Goal: Task Accomplishment & Management: Manage account settings

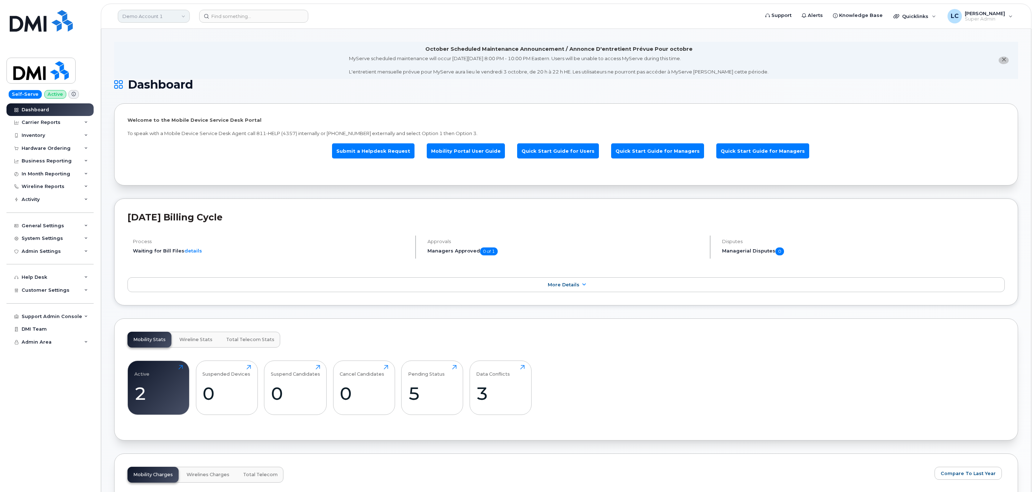
click at [168, 11] on link "Demo Account 1" at bounding box center [154, 16] width 72 height 13
click at [158, 15] on link "Demo Account 1" at bounding box center [154, 16] width 72 height 13
click at [165, 36] on input at bounding box center [172, 34] width 94 height 13
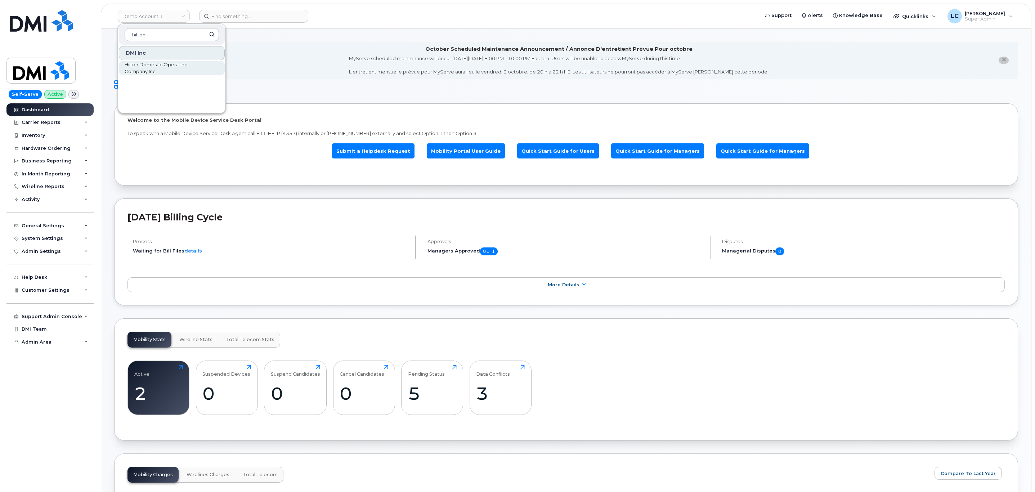
type input "hilton"
click at [168, 64] on span "Hilton Domestic Operating Company Inc" at bounding box center [166, 68] width 83 height 14
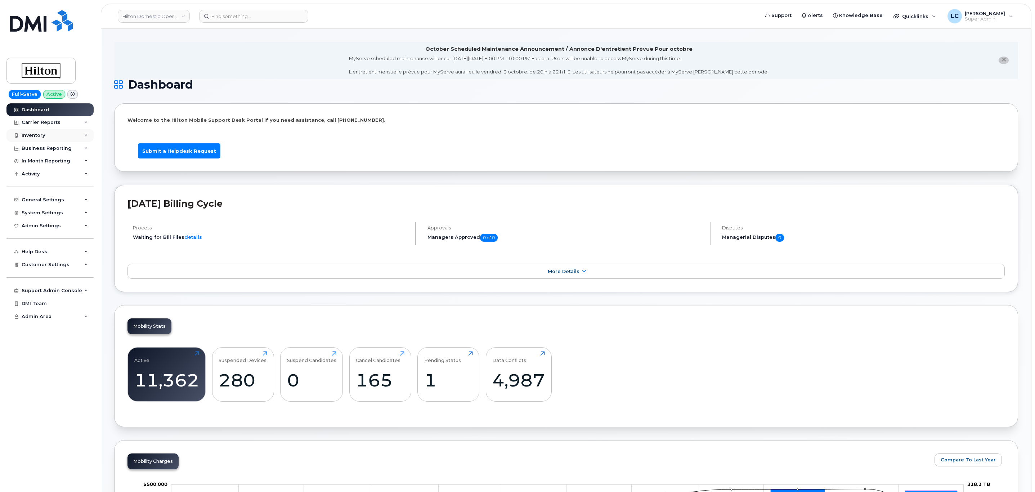
click at [67, 135] on div "Inventory" at bounding box center [49, 135] width 87 height 13
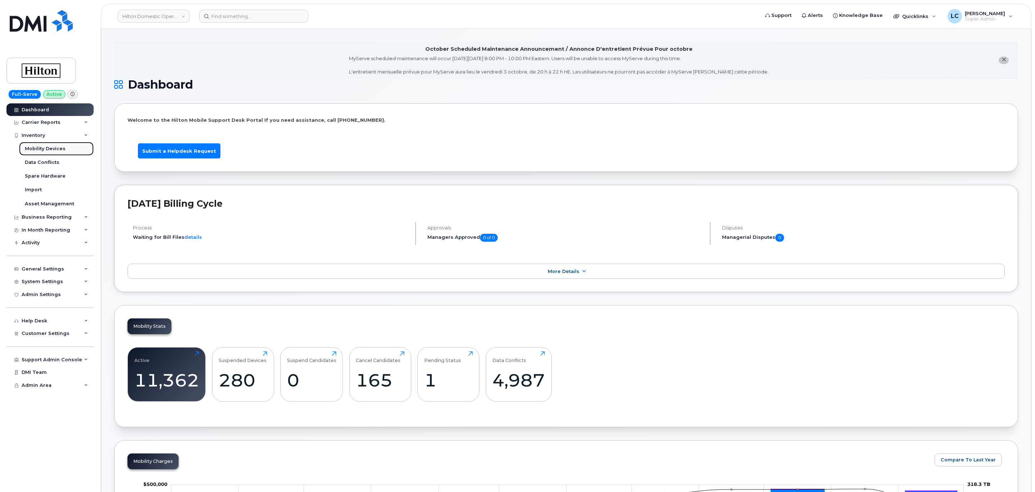
click at [63, 150] on div "Mobility Devices" at bounding box center [45, 148] width 41 height 6
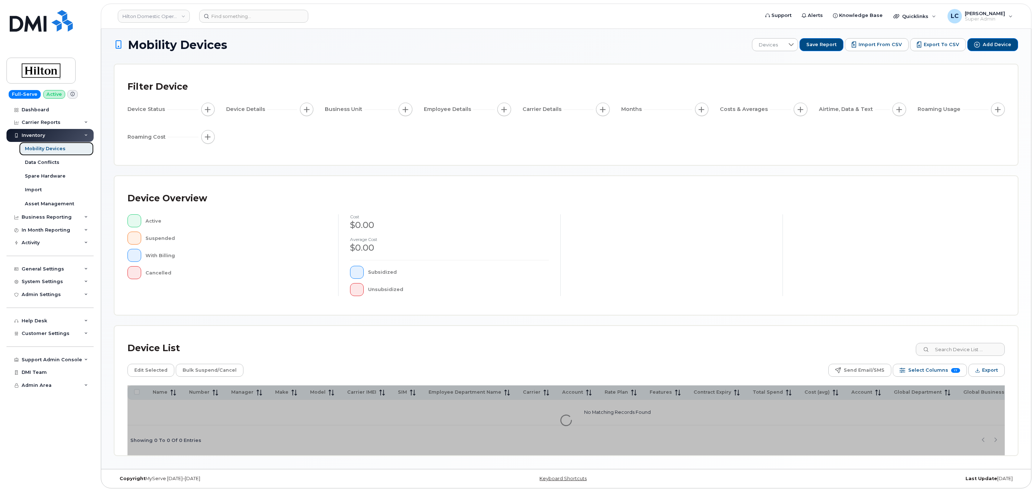
scroll to position [7, 0]
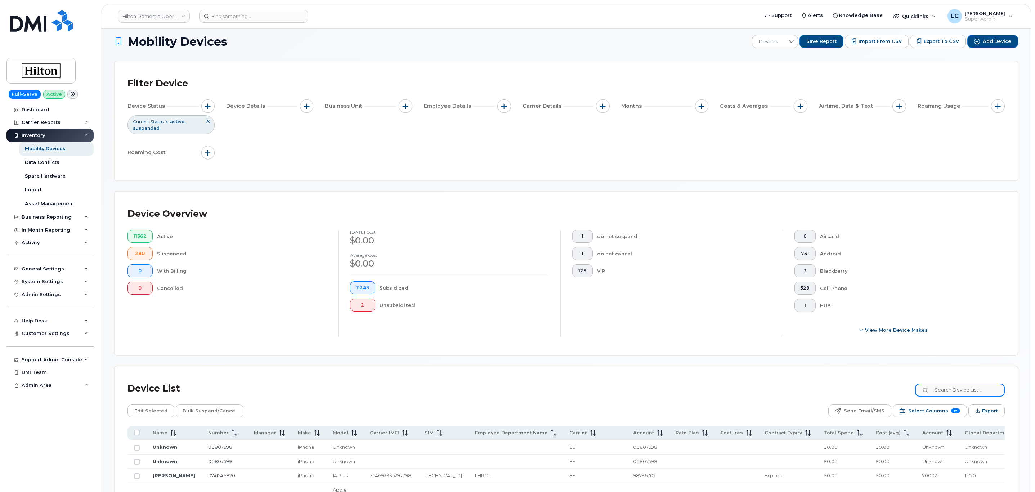
click at [940, 393] on input at bounding box center [960, 389] width 90 height 13
paste input "JOSE"
type input "JOSE"
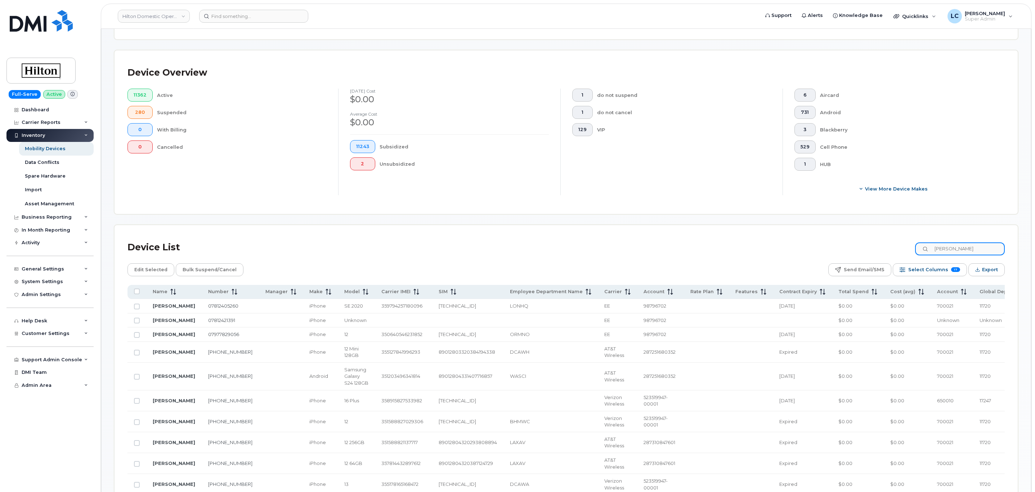
scroll to position [169, 0]
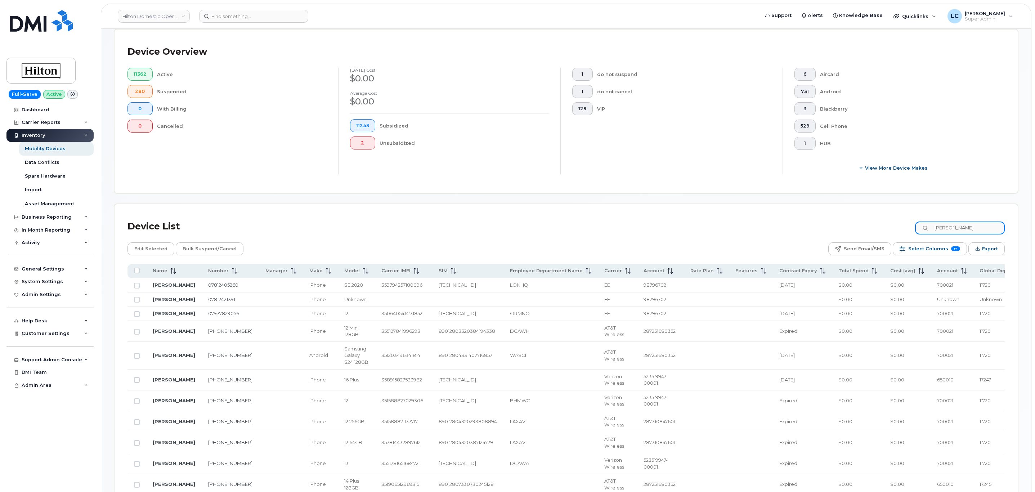
drag, startPoint x: 952, startPoint y: 230, endPoint x: 904, endPoint y: 230, distance: 47.9
click at [904, 230] on div "Device List JOSE" at bounding box center [565, 226] width 877 height 19
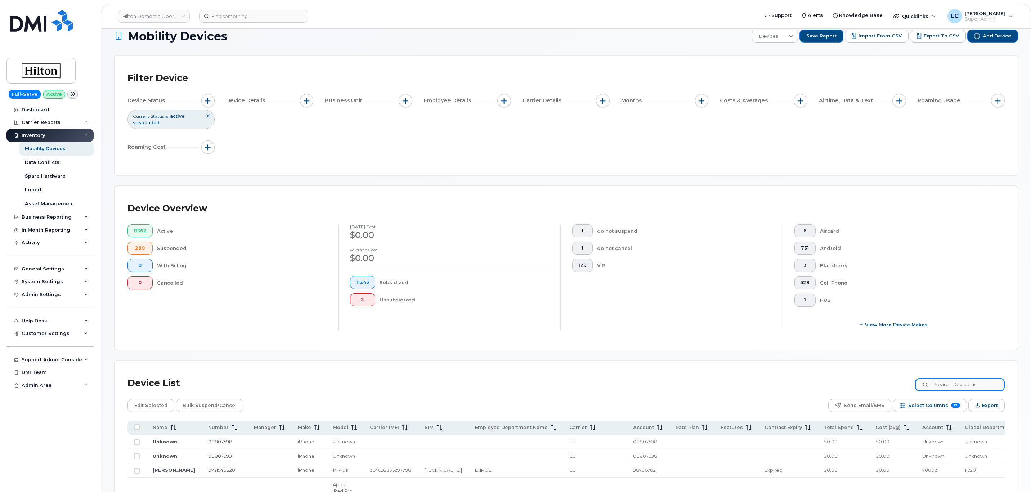
scroll to position [0, 0]
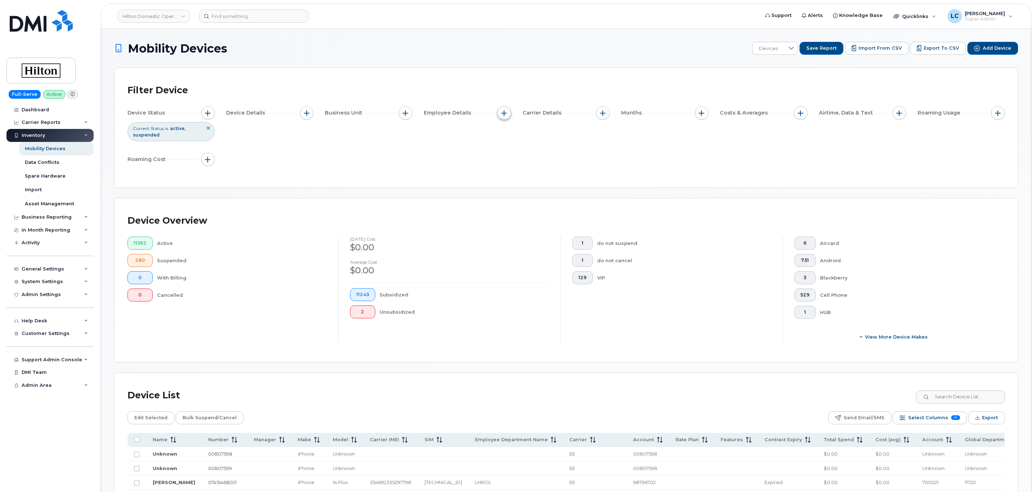
click at [502, 113] on span "button" at bounding box center [504, 113] width 6 height 6
click at [522, 189] on label "Employee Department Name" at bounding box center [549, 191] width 75 height 7
click at [509, 189] on input "Employee Department Name" at bounding box center [506, 192] width 6 height 6
checkbox input "true"
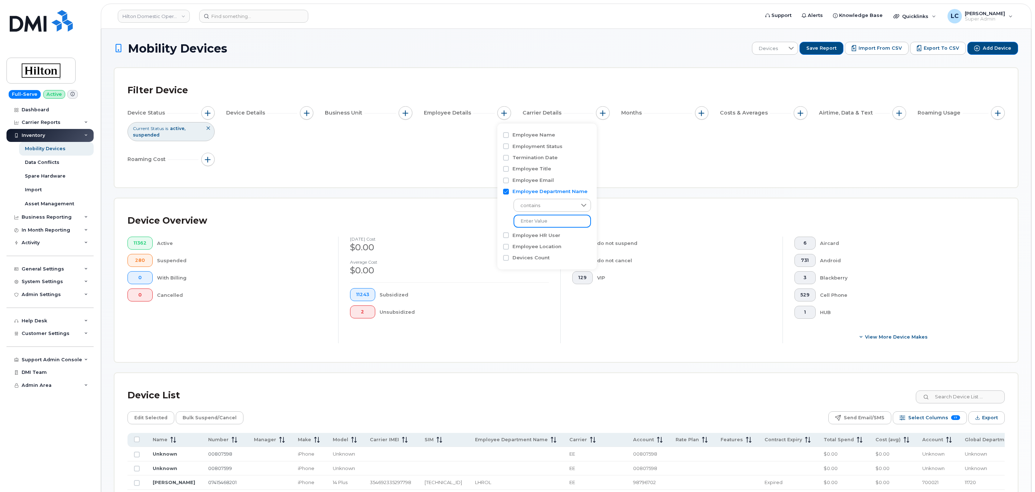
click at [533, 215] on input at bounding box center [551, 221] width 77 height 13
paste input "JOSE"
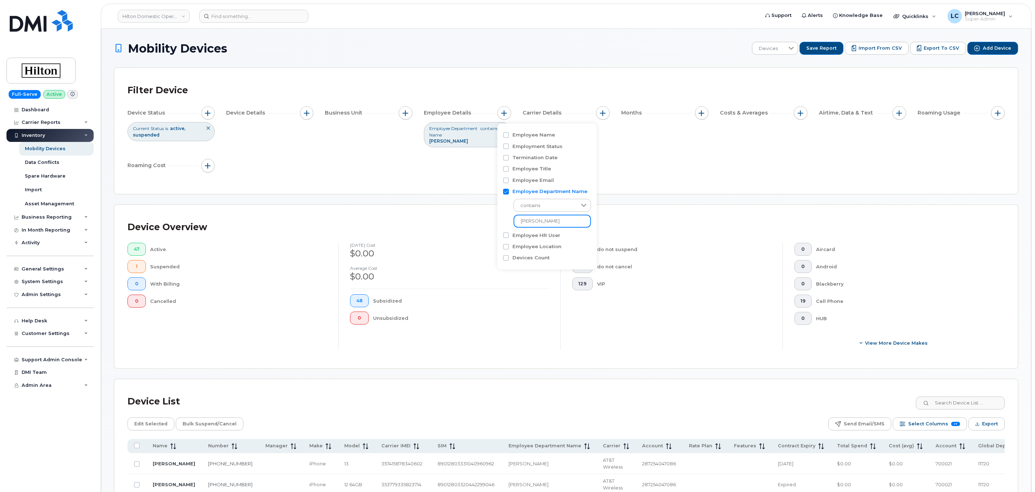
type input "JOSE"
click at [614, 166] on div "Device Status Current Status is active suspended Device Details Business Unit E…" at bounding box center [565, 140] width 877 height 69
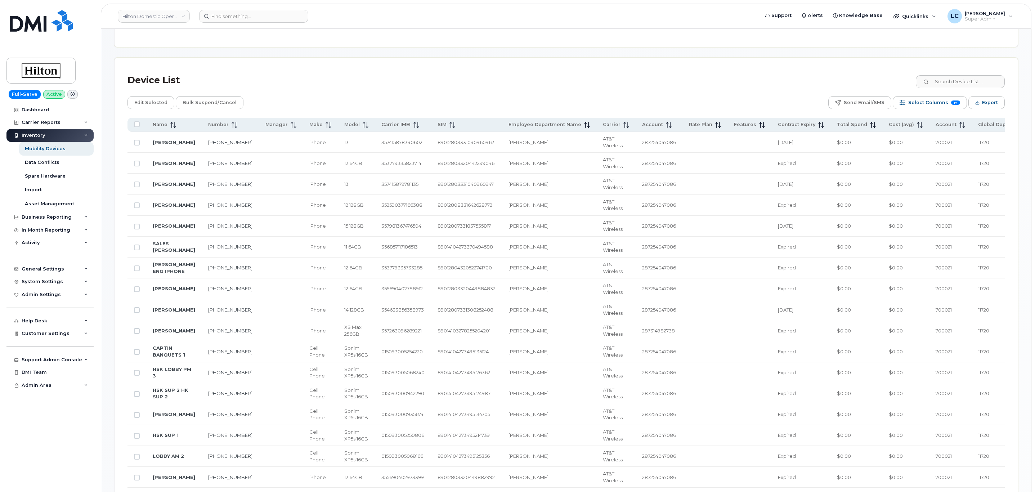
scroll to position [324, 0]
click at [979, 100] on icon "Export" at bounding box center [977, 100] width 5 height 5
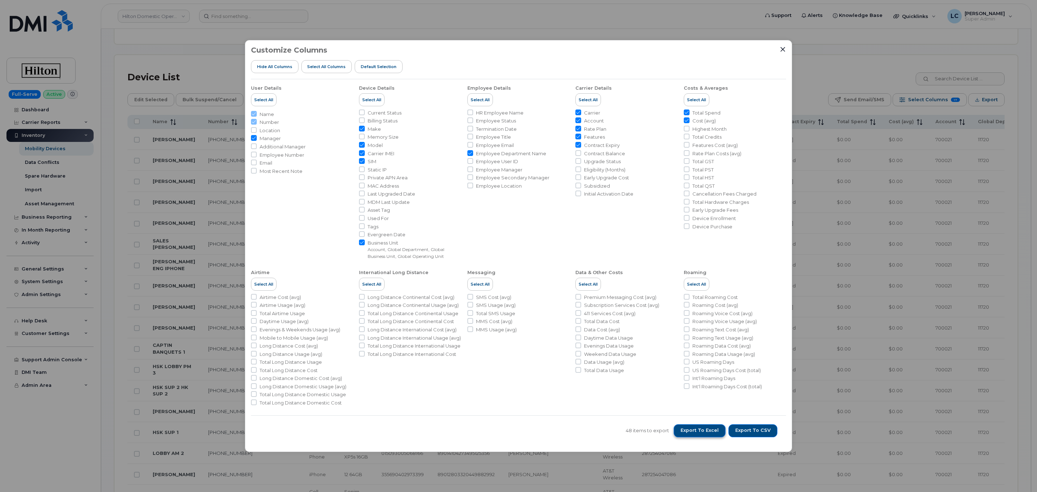
click at [714, 432] on span "Export to Excel" at bounding box center [699, 430] width 38 height 6
drag, startPoint x: 258, startPoint y: 18, endPoint x: 238, endPoint y: 11, distance: 22.1
click at [259, 18] on div "Customize Columns Hide All Columns Select all Columns Default Selection User De…" at bounding box center [518, 246] width 1037 height 492
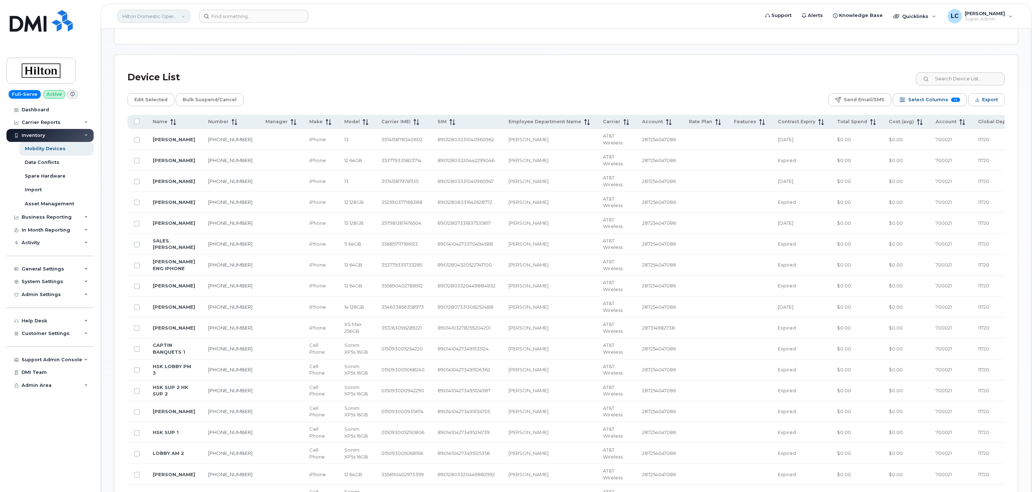
click at [183, 16] on link "Hilton Domestic Operating Company Inc" at bounding box center [154, 16] width 72 height 13
click at [175, 32] on input at bounding box center [172, 34] width 94 height 13
type input "jone"
click at [176, 68] on span "JONELJIM CONCRETE CONSTRUCTION" at bounding box center [166, 68] width 83 height 14
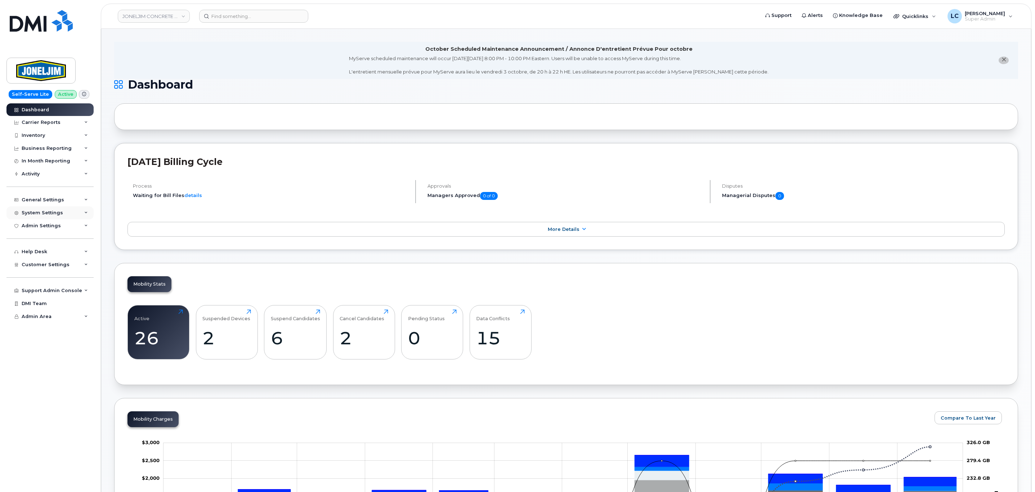
click at [78, 209] on div "System Settings" at bounding box center [49, 212] width 87 height 13
click at [72, 370] on div "Customer Settings" at bounding box center [49, 374] width 87 height 13
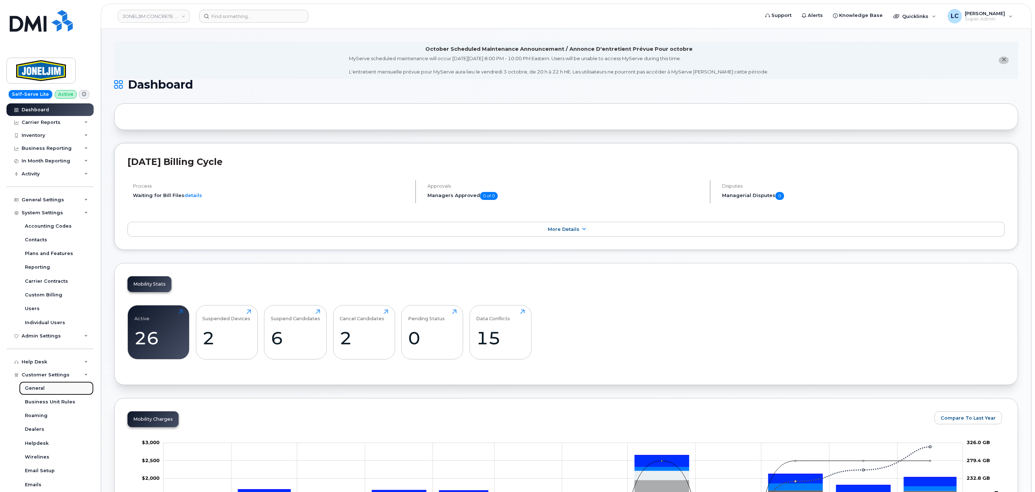
click at [64, 386] on link "General" at bounding box center [56, 388] width 75 height 14
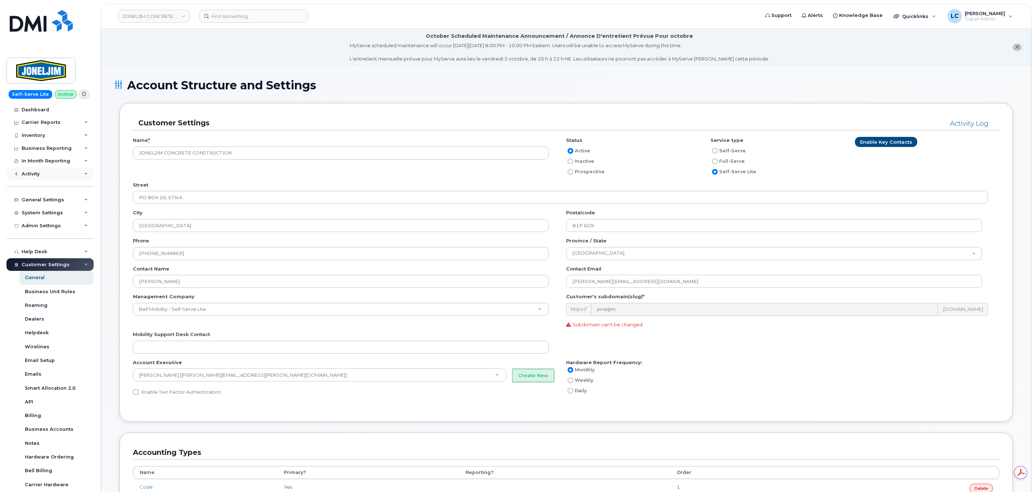
click at [58, 172] on div "Activity" at bounding box center [49, 173] width 87 height 13
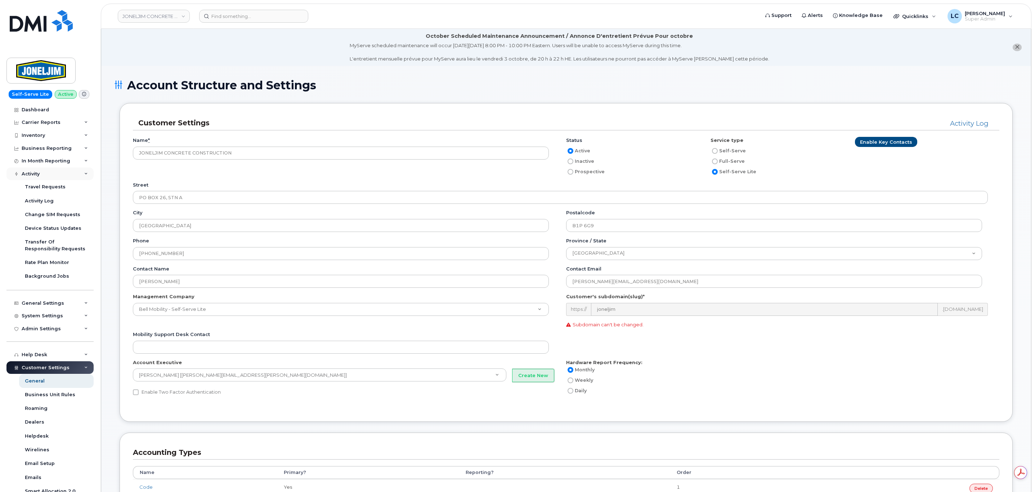
click at [60, 171] on div "Activity" at bounding box center [49, 173] width 87 height 13
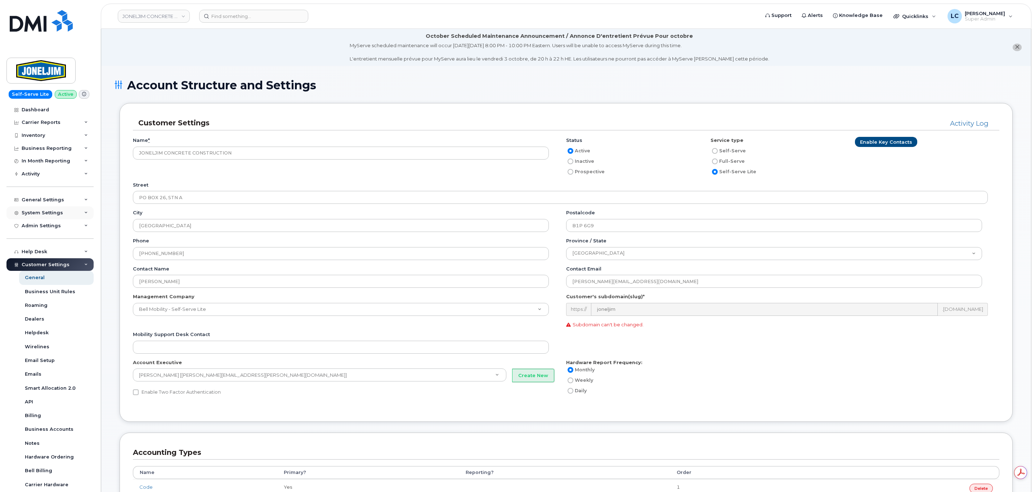
click at [62, 206] on div "System Settings" at bounding box center [49, 212] width 87 height 13
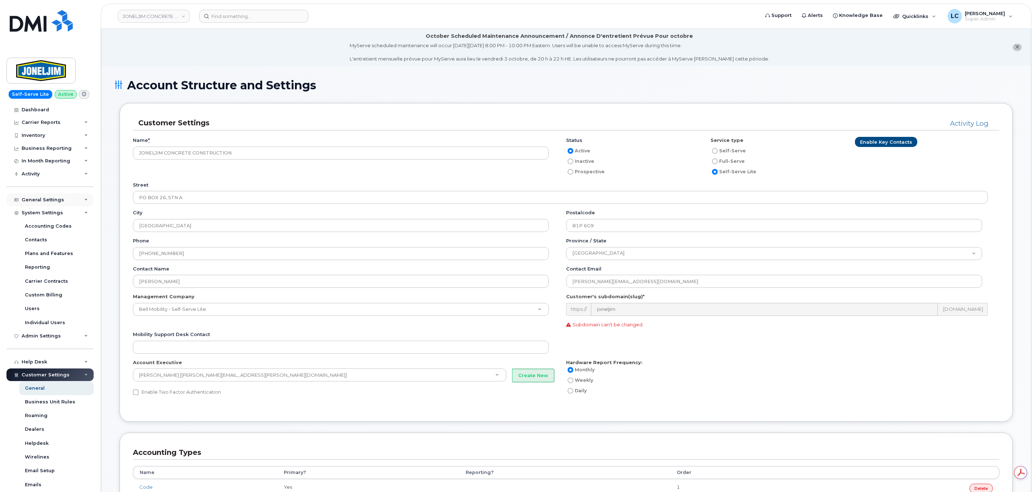
click at [68, 200] on div "General Settings" at bounding box center [49, 199] width 87 height 13
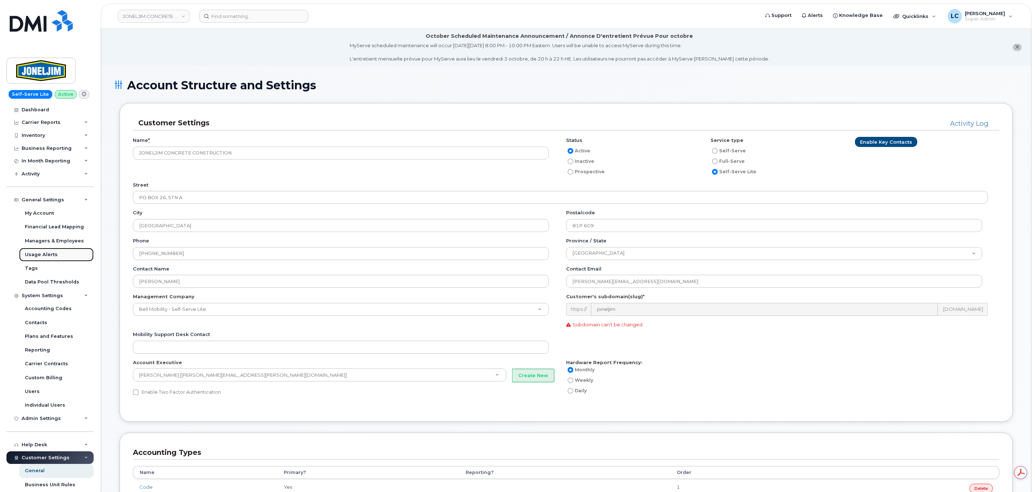
click at [54, 257] on div "Usage Alerts" at bounding box center [41, 254] width 33 height 6
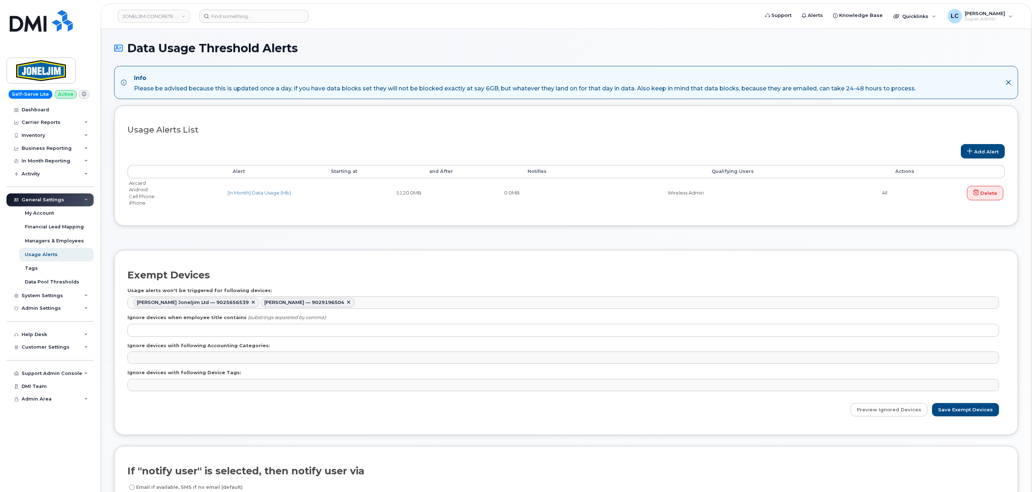
select select
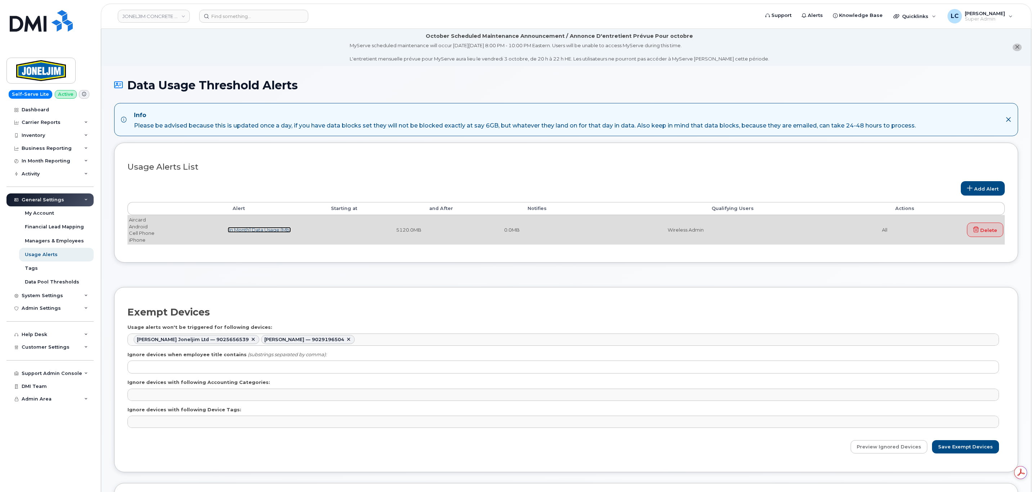
click at [281, 229] on link "[In Month] Data Usage (Mb)" at bounding box center [259, 230] width 63 height 6
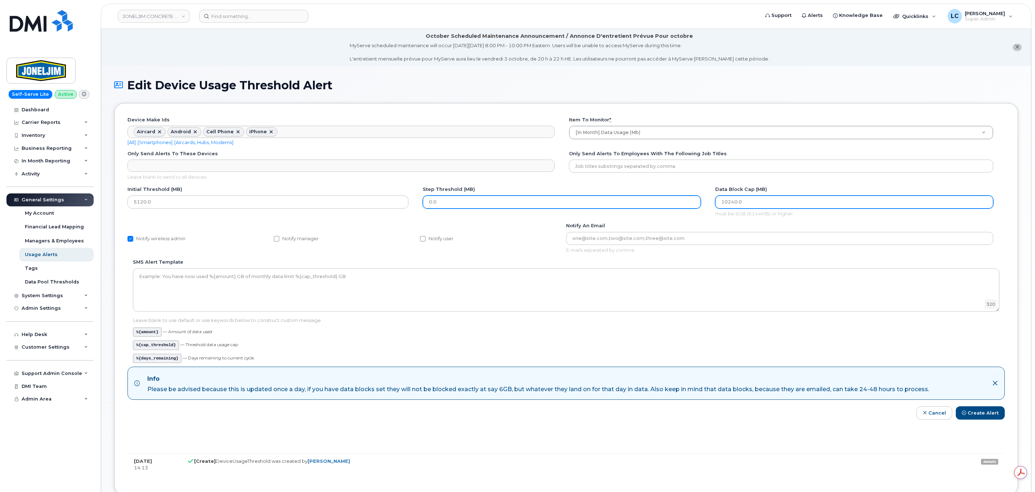
drag, startPoint x: 746, startPoint y: 202, endPoint x: 666, endPoint y: 203, distance: 79.2
click at [667, 203] on div "Initial Threshold (MB) 5120.0 Step Threshold (MB) 0.0 Data Block Cap (MB) 10240…" at bounding box center [565, 204] width 877 height 36
click at [452, 198] on input "0.0" at bounding box center [562, 201] width 278 height 13
type input "0"
type input "1024"
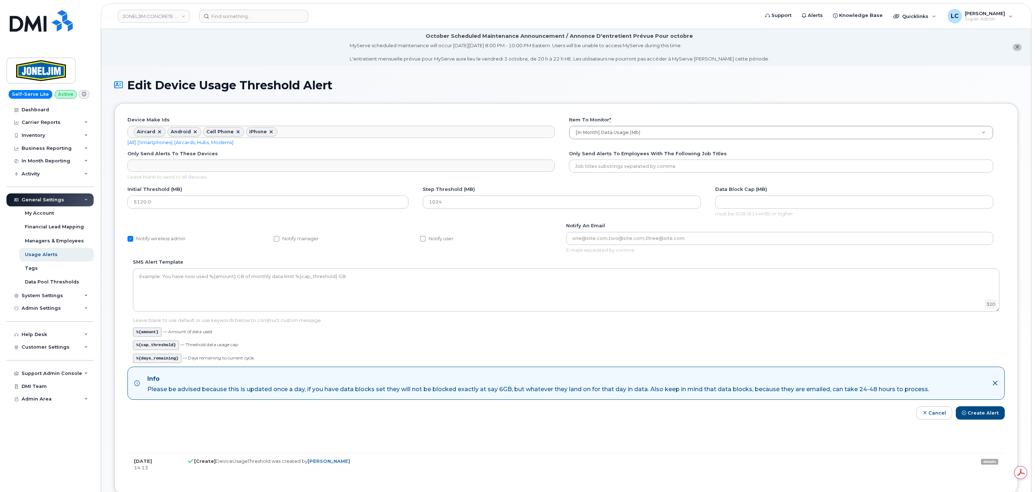
click at [456, 216] on div "Initial Threshold (MB) 5120.0 Step Threshold (MB) 1024 Data Block Cap (MB) must…" at bounding box center [565, 204] width 877 height 36
click at [703, 224] on div "Notify an email E-mails separated by comma" at bounding box center [782, 237] width 433 height 31
click at [973, 418] on button "Create Alert" at bounding box center [979, 412] width 49 height 13
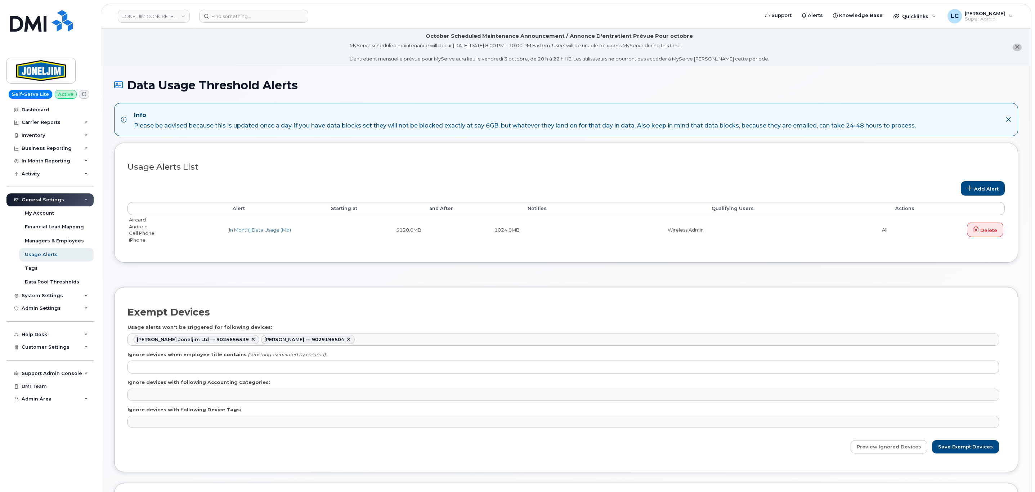
select select
click at [75, 370] on div "Support Admin Console" at bounding box center [49, 373] width 87 height 13
click at [62, 350] on div "Customer Settings" at bounding box center [49, 347] width 87 height 13
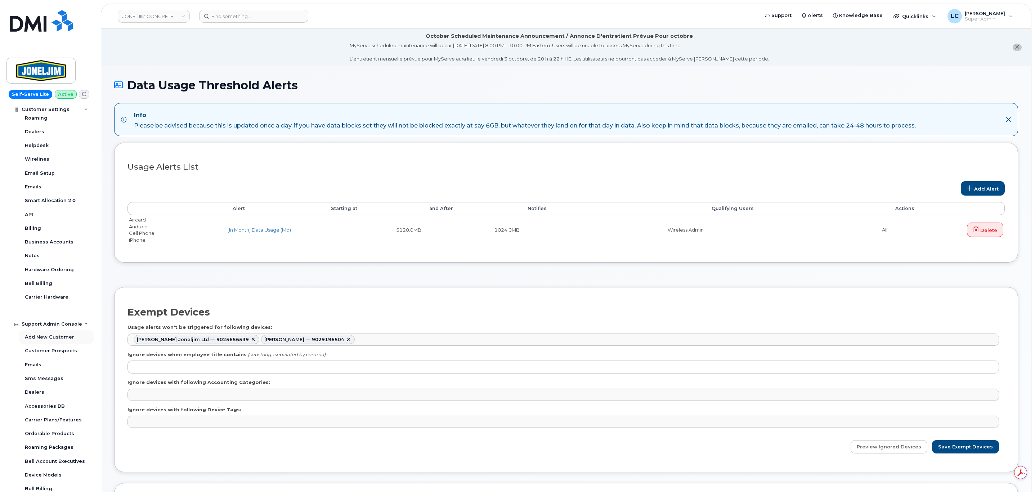
scroll to position [312, 0]
click at [51, 364] on div "Accessories DB" at bounding box center [45, 364] width 40 height 6
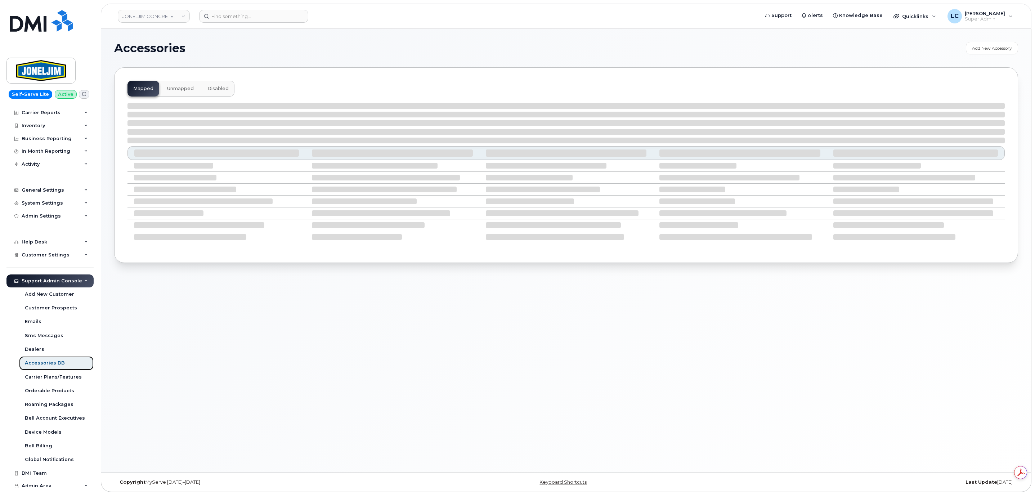
select select "null"
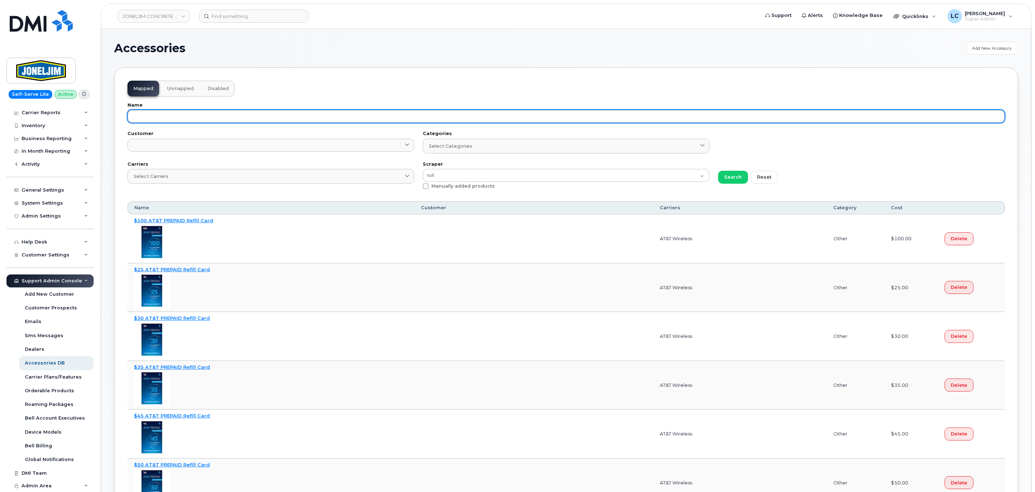
click at [265, 114] on input "text" at bounding box center [565, 116] width 877 height 13
click at [176, 112] on input "text" at bounding box center [565, 116] width 877 height 13
paste input "SCREEN PROTECT BE Kit S25FE 118-2968"
type input "SCREEN PROTECT BE Kit S25FE 118-2968"
click at [718, 171] on button "Search" at bounding box center [733, 177] width 30 height 13
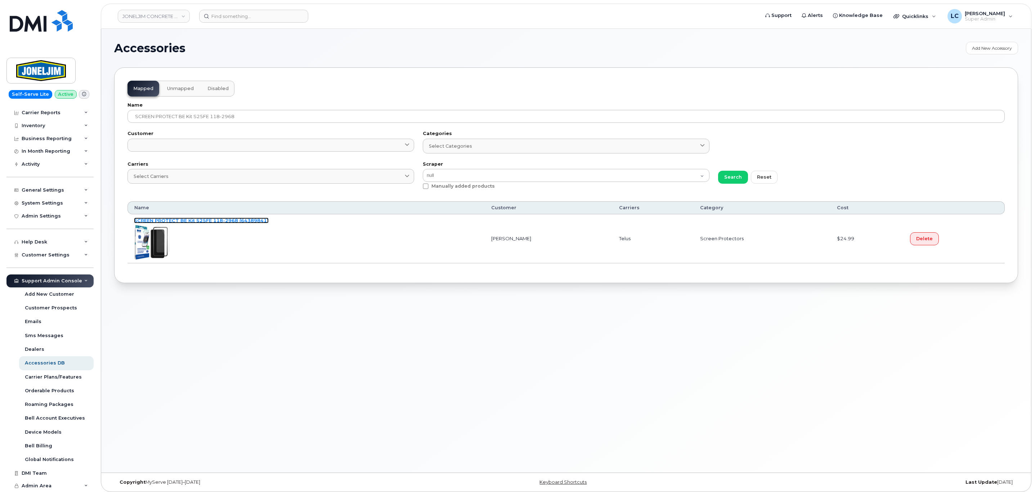
click at [209, 222] on link "SCREEN PROTECT BE Kit S25FE 118-2968 (64389841)" at bounding box center [201, 220] width 135 height 6
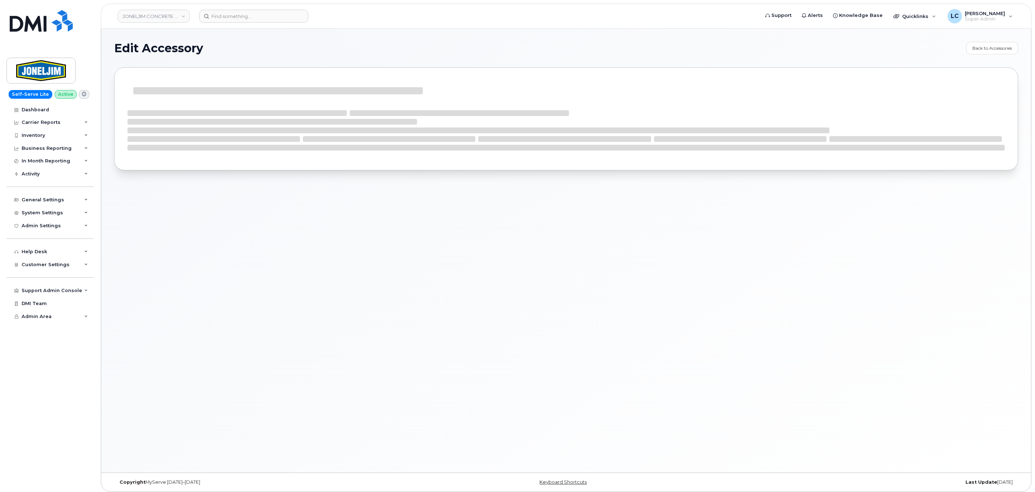
select select "Screen Protectors"
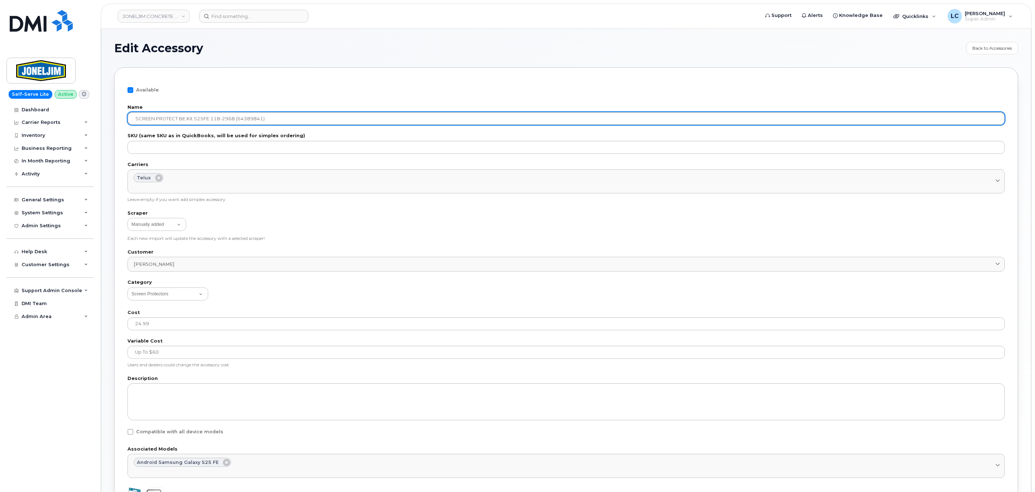
drag, startPoint x: 238, startPoint y: 118, endPoint x: 213, endPoint y: 121, distance: 24.6
click at [213, 121] on input "SCREEN PROTECT BE Kit S25FE 118-2968 (64389841)" at bounding box center [565, 118] width 877 height 13
type input "SCREEN PROTECT BE Kit S25FE (64389841)"
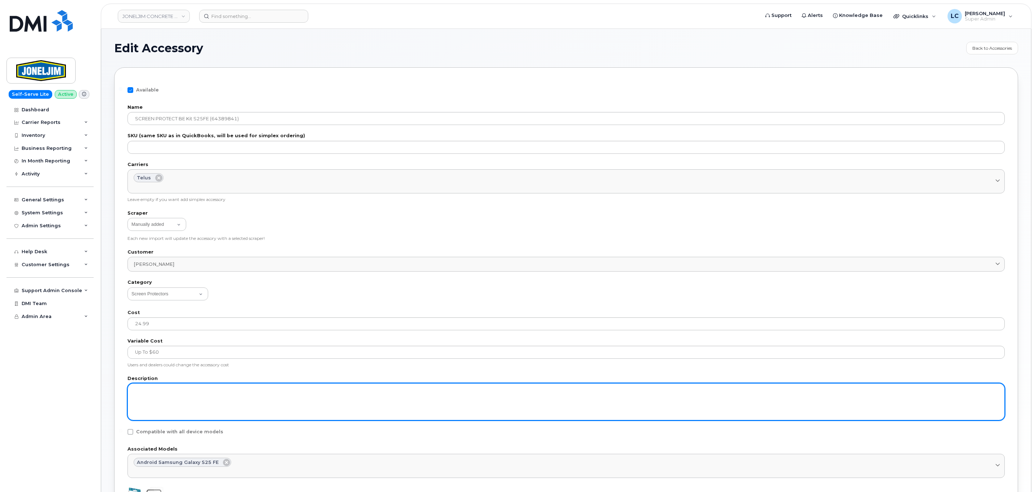
click at [168, 391] on textarea at bounding box center [565, 401] width 877 height 37
paste textarea "SCREEN PROTECT BE Kit S25FE 118-2968"
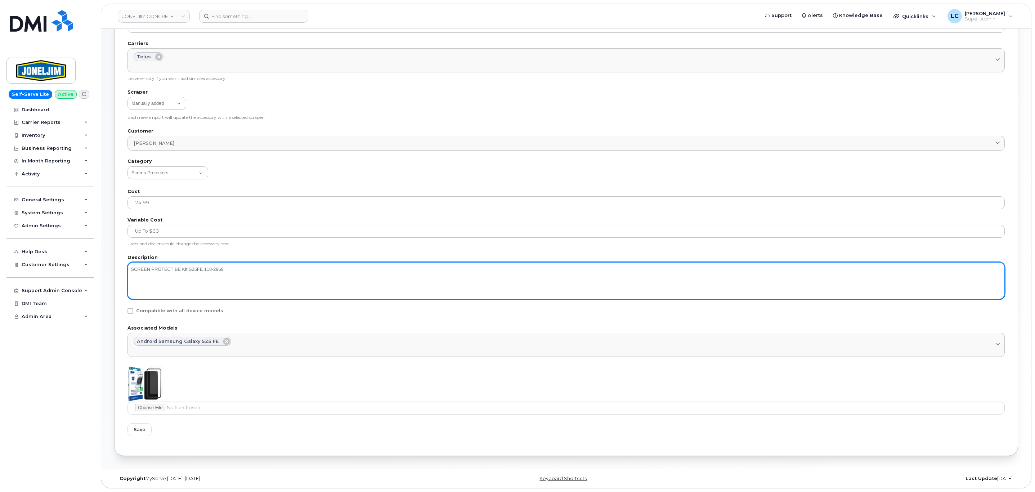
scroll to position [122, 0]
type textarea "SCREEN PROTECT BE Kit S25FE 118-2968"
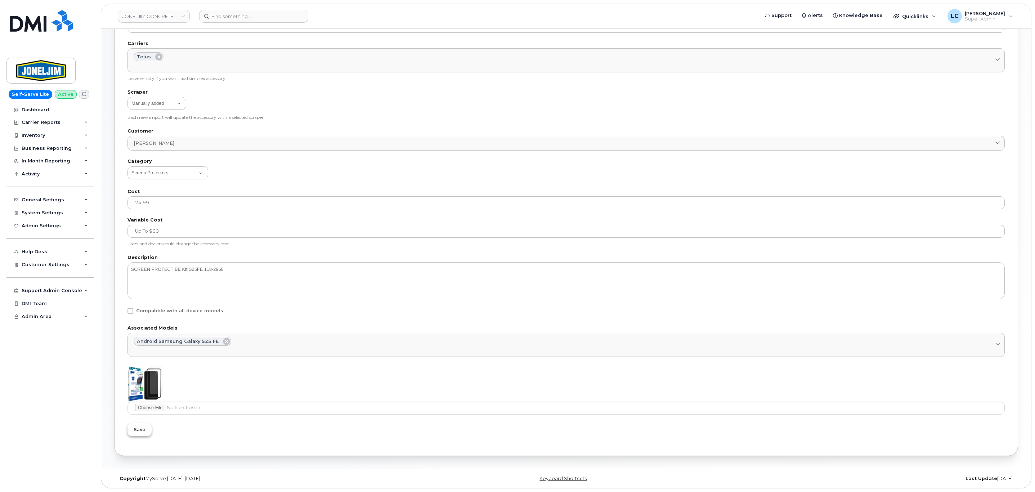
click at [145, 426] on button "Save" at bounding box center [139, 429] width 24 height 13
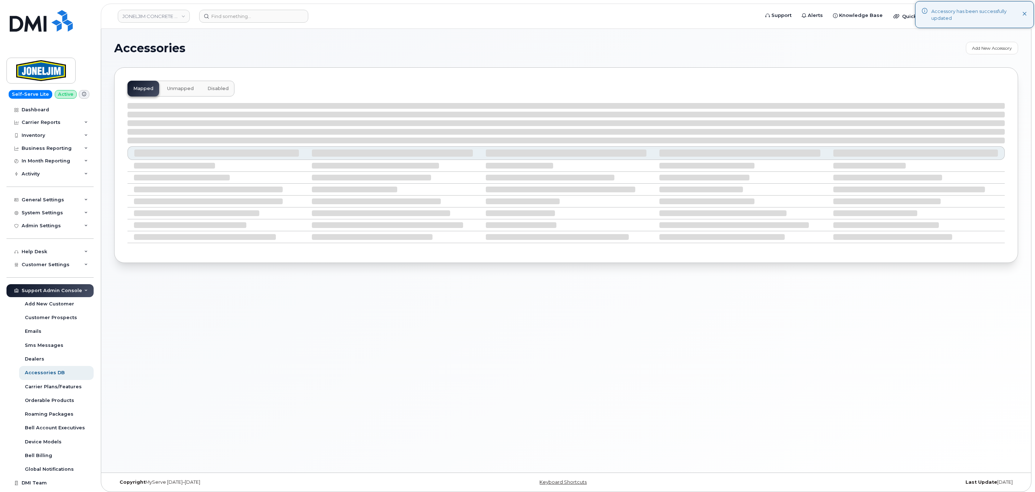
select select "null"
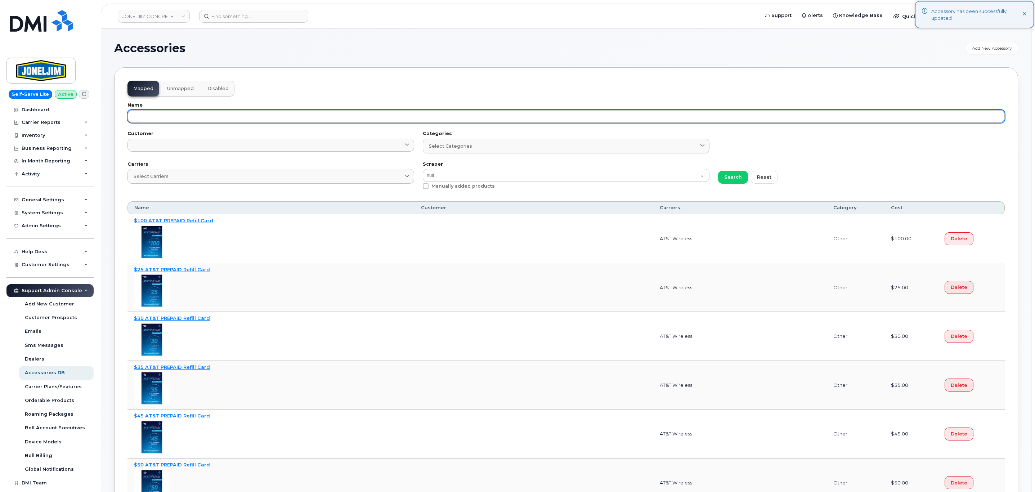
click at [227, 117] on input "text" at bounding box center [565, 116] width 877 height 13
paste input "SCREEN PROTECT BE S25FE 118-2967"
type input "SCREEN PROTECT BE S25FE 118-2967"
click at [718, 171] on button "Search" at bounding box center [733, 177] width 30 height 13
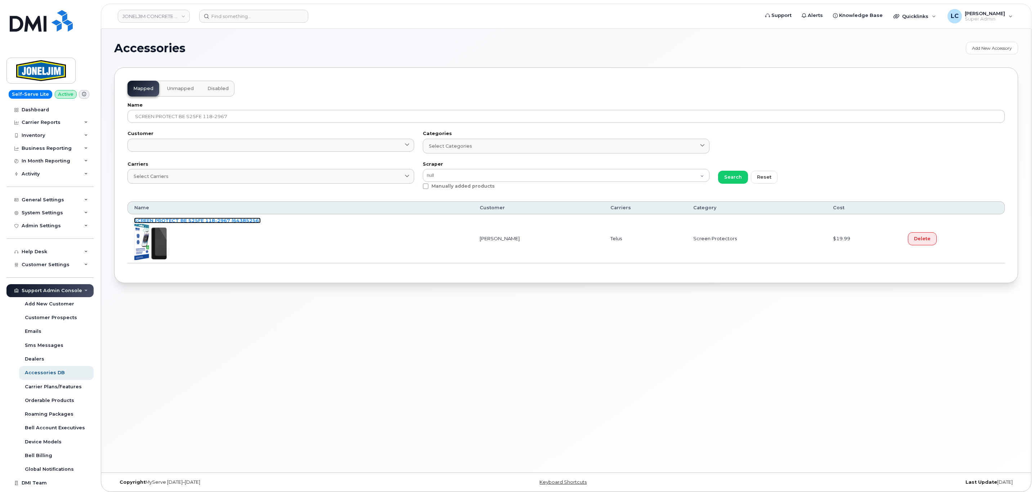
click at [197, 221] on link "SCREEN PROTECT BE S25FE 118-2967 (64385256)" at bounding box center [197, 220] width 127 height 6
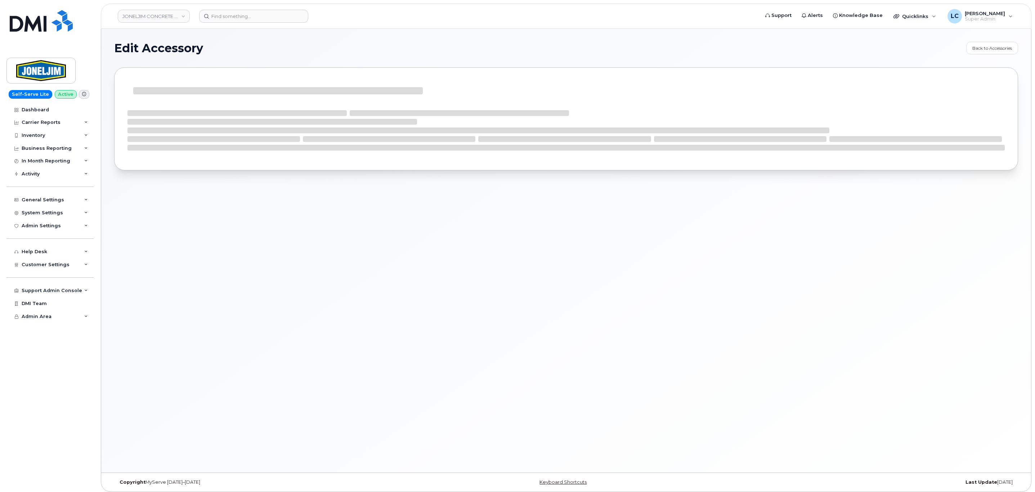
select select "Screen Protectors"
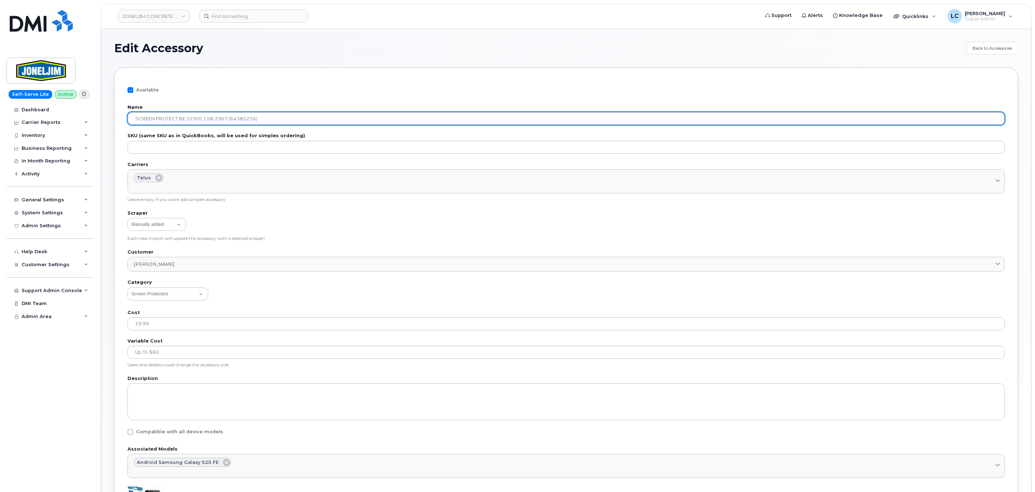
drag, startPoint x: 227, startPoint y: 119, endPoint x: 202, endPoint y: 119, distance: 24.8
click at [202, 119] on input "SCREEN PROTECT BE S25FE 118-2967 (64385256)" at bounding box center [565, 118] width 877 height 13
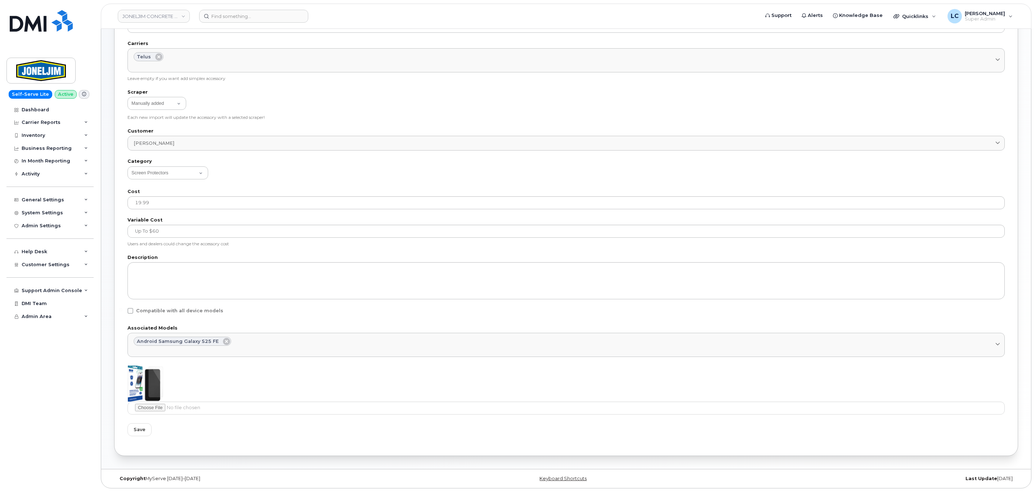
scroll to position [122, 0]
type input "SCREEN PROTECT BE S25FE (64385256)"
click at [146, 431] on button "Save" at bounding box center [139, 429] width 24 height 13
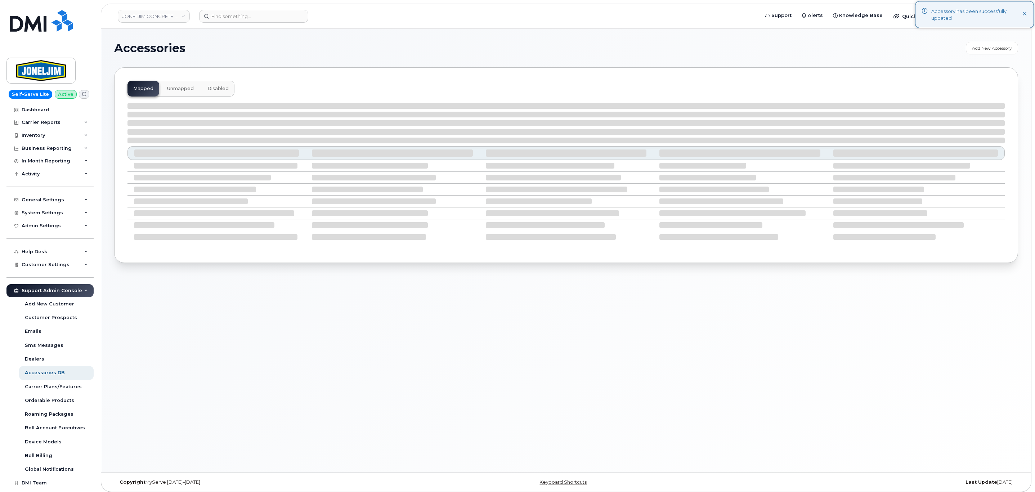
select select "null"
